Goal: Information Seeking & Learning: Learn about a topic

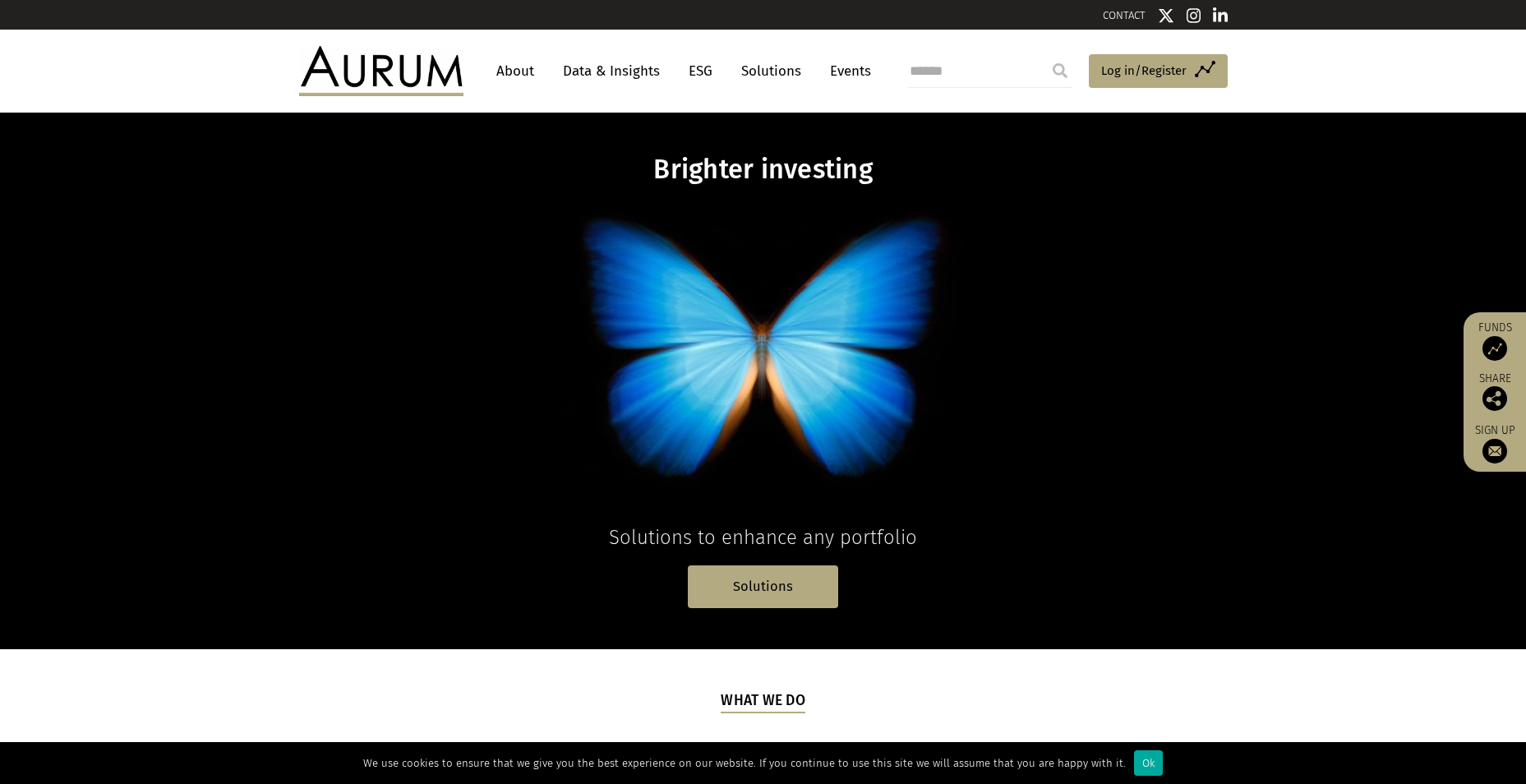
click at [615, 74] on link "Data & Insights" at bounding box center [611, 70] width 113 height 30
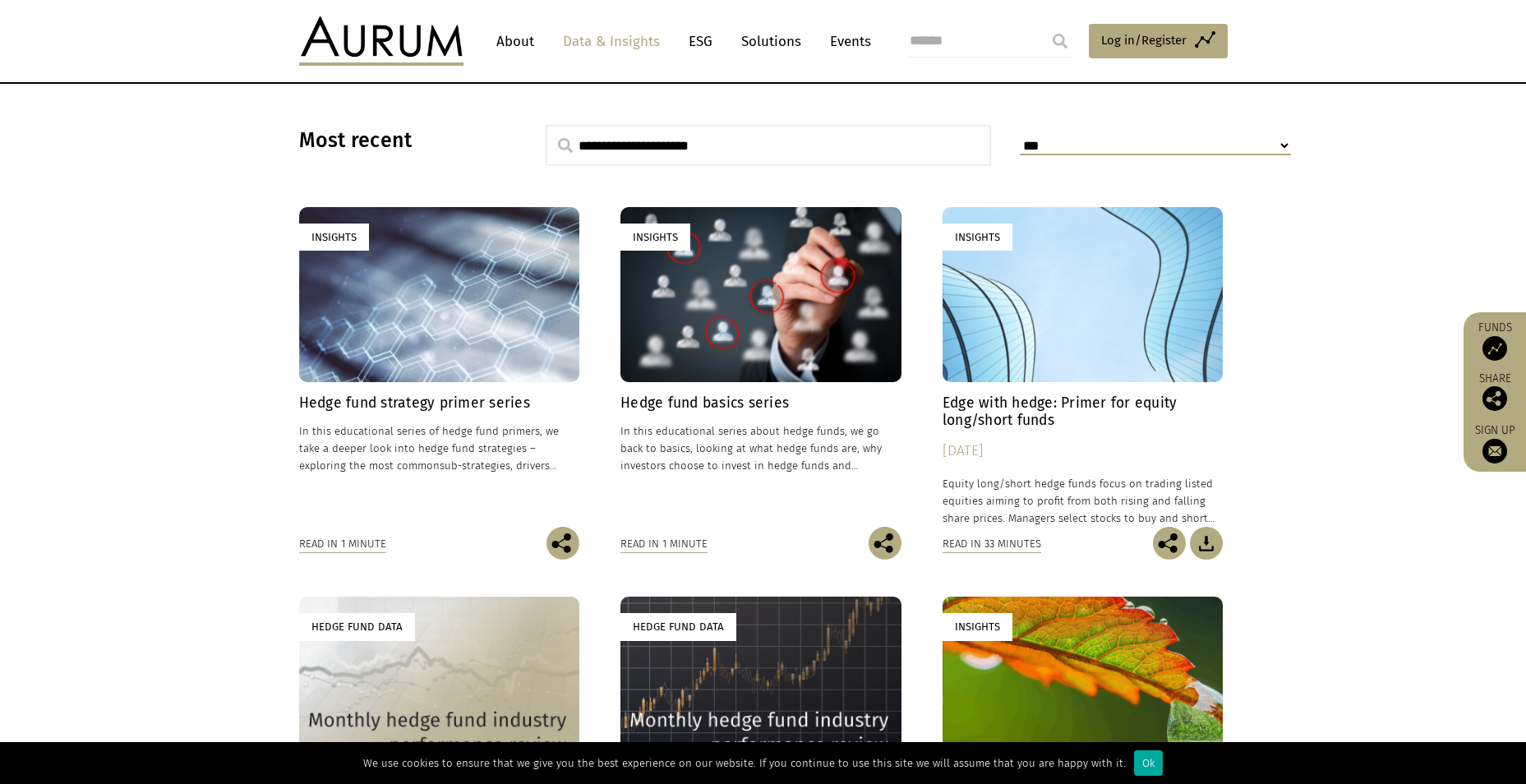
scroll to position [406, 0]
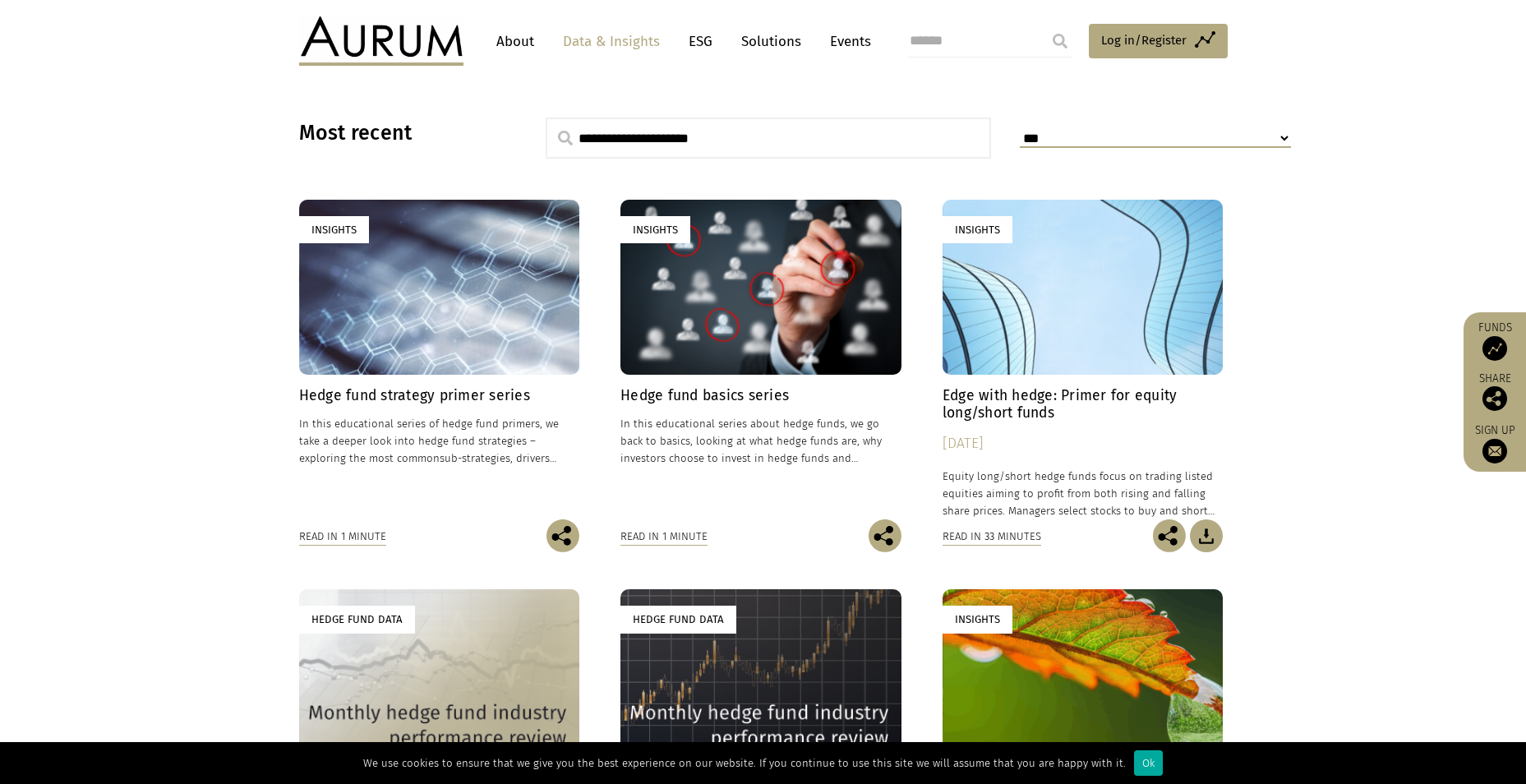
click at [755, 128] on input "text" at bounding box center [769, 138] width 446 height 41
type input "**********"
